Goal: Obtain resource: Download file/media

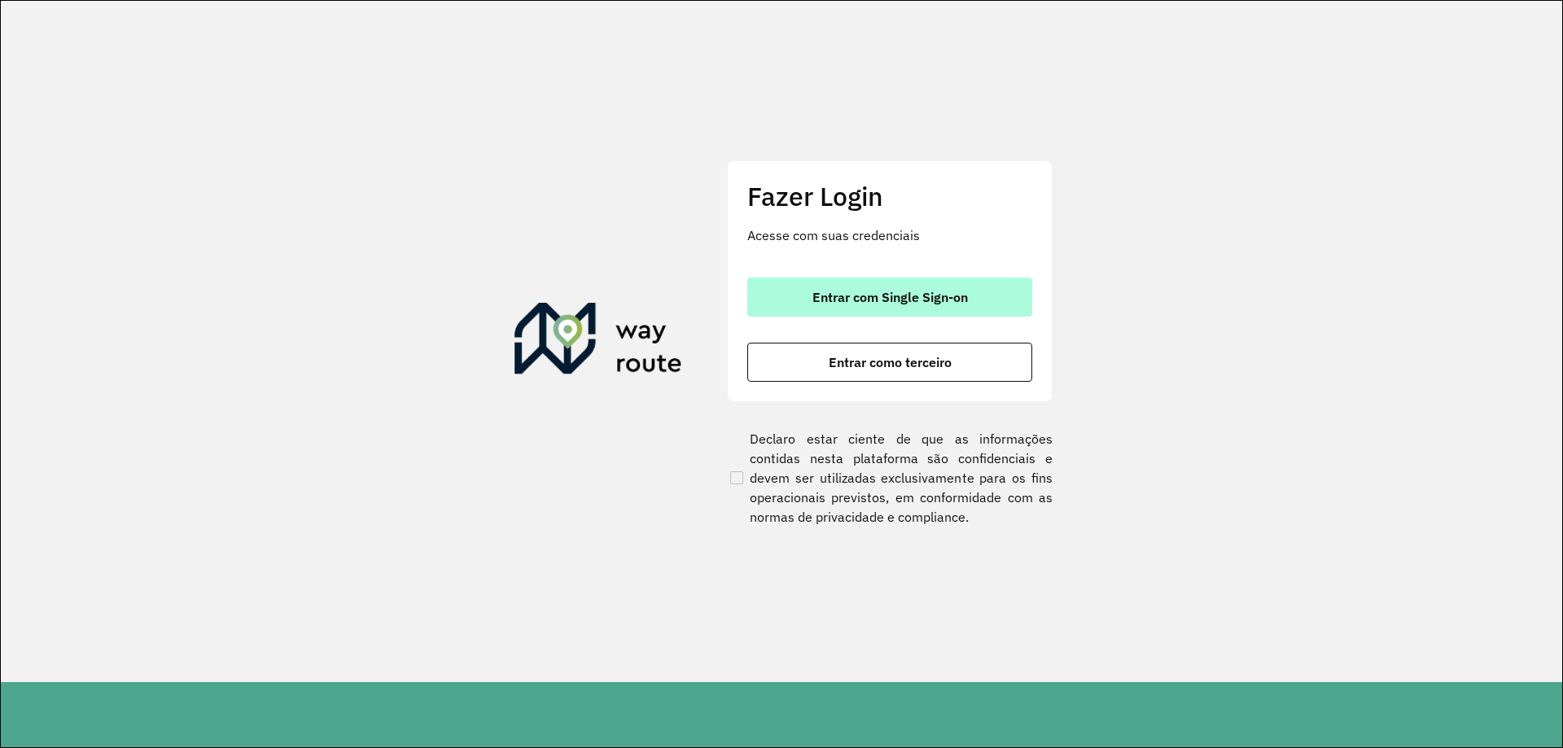
click at [915, 302] on span "Entrar com Single Sign-on" at bounding box center [891, 297] width 156 height 13
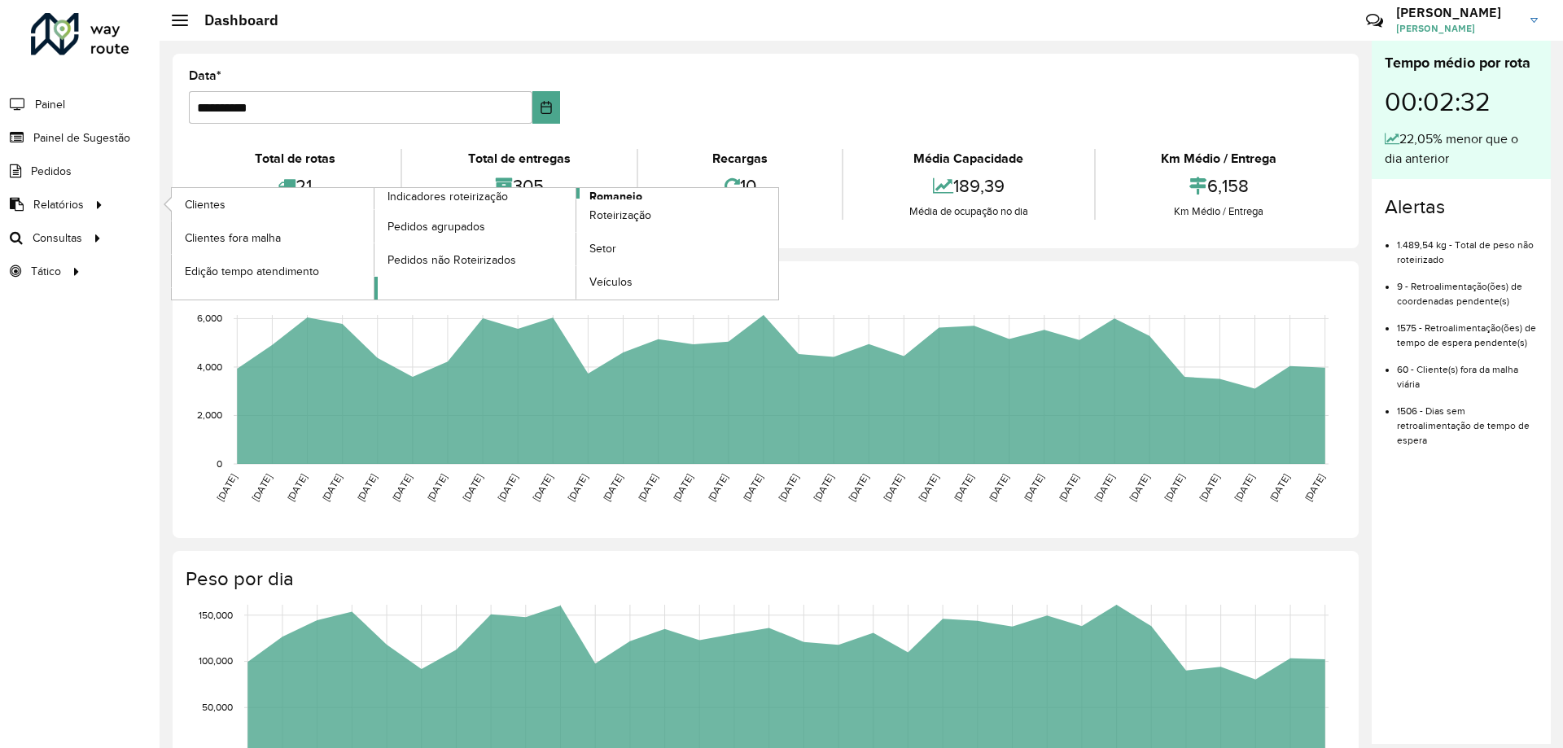
click at [618, 196] on span "Romaneio" at bounding box center [616, 196] width 53 height 17
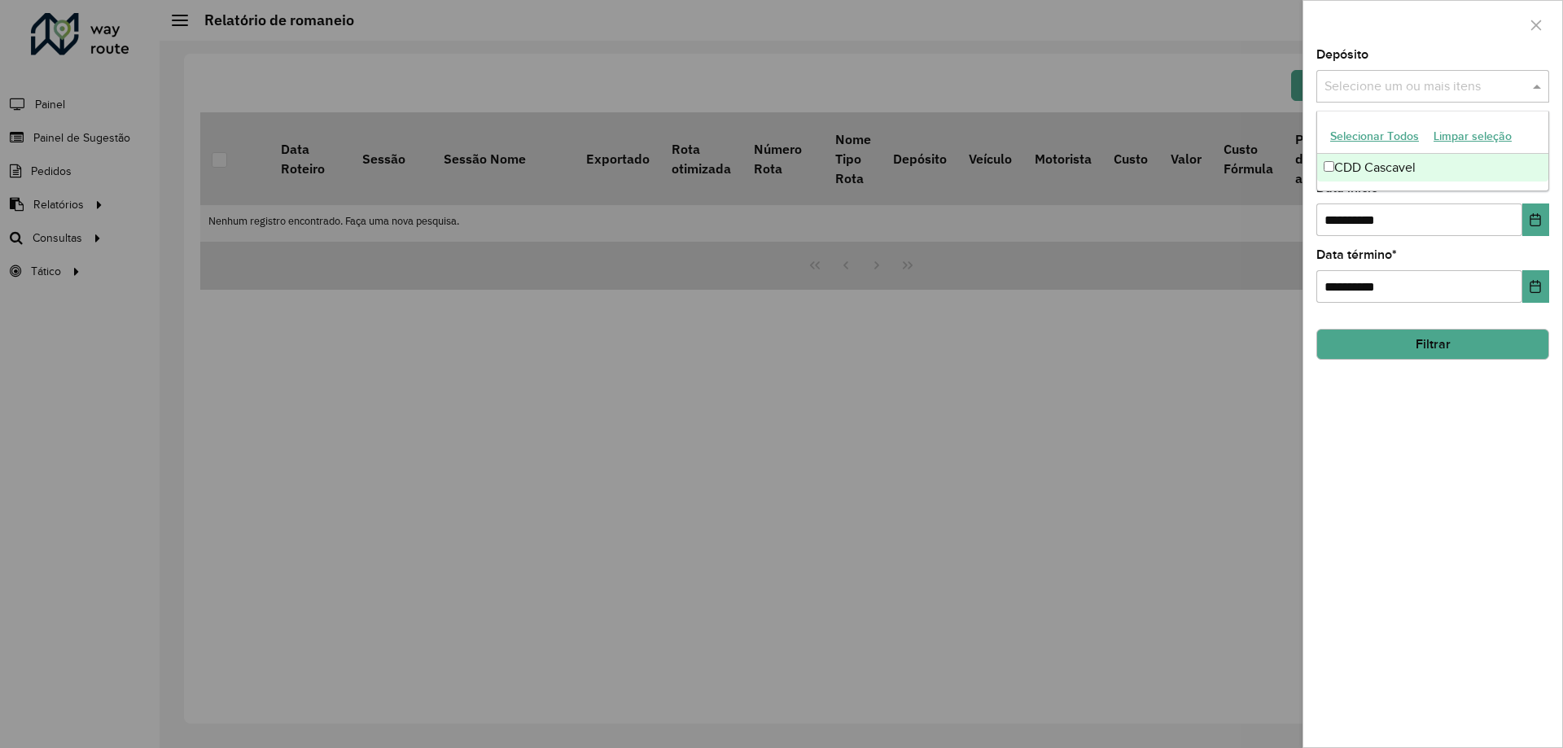
click at [1447, 100] on div "Selecione um ou mais itens" at bounding box center [1433, 86] width 233 height 33
click at [1379, 174] on div "CDD Cascavel" at bounding box center [1433, 168] width 231 height 28
click at [1481, 340] on button "Filtrar" at bounding box center [1433, 344] width 233 height 31
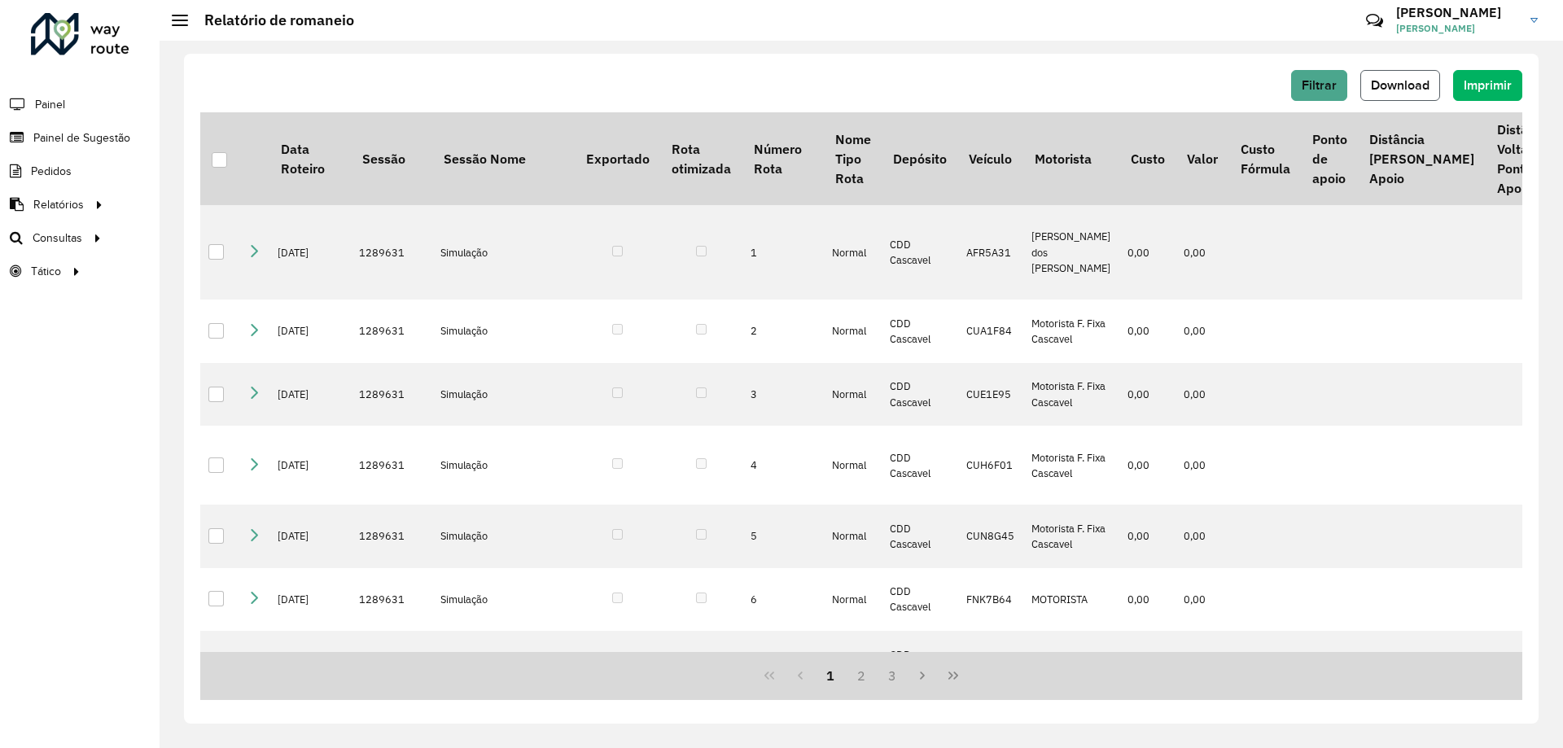
click at [1393, 91] on span "Download" at bounding box center [1400, 85] width 59 height 14
